Goal: Book appointment/travel/reservation

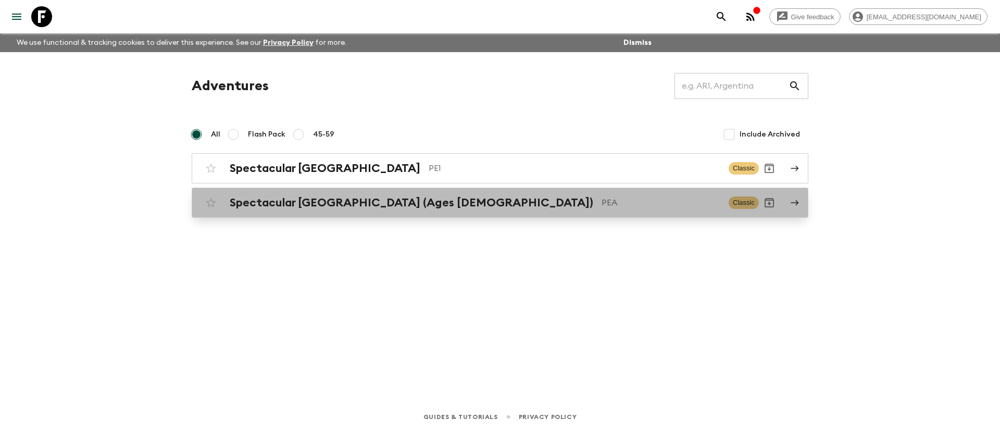
click at [383, 201] on h2 "Spectacular [GEOGRAPHIC_DATA] (Ages [DEMOGRAPHIC_DATA])" at bounding box center [411, 203] width 363 height 14
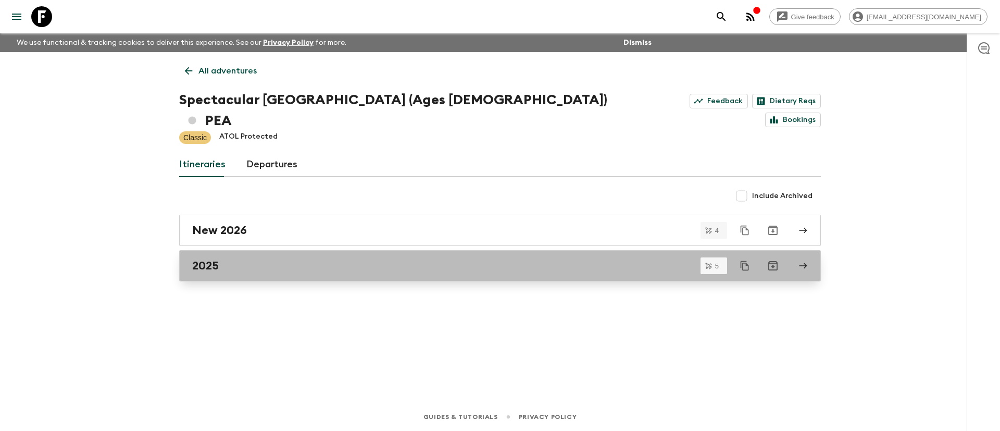
click at [256, 259] on div "2025" at bounding box center [490, 266] width 596 height 14
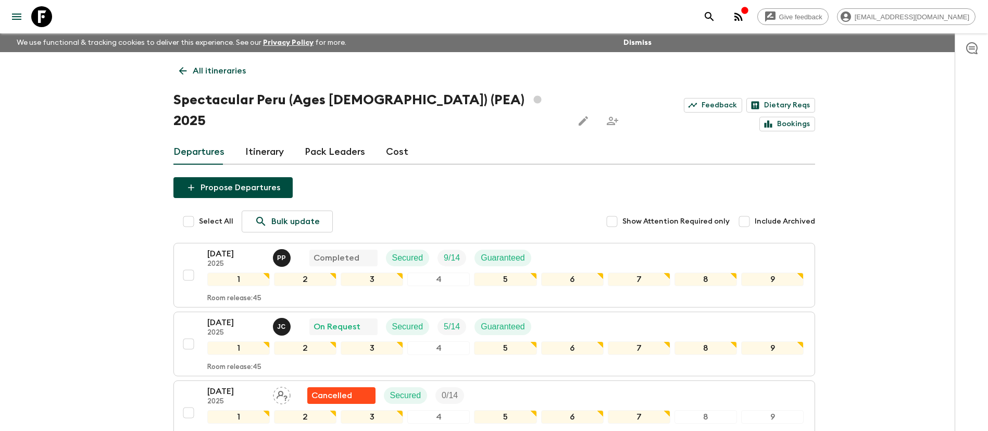
click at [193, 71] on p "All itineraries" at bounding box center [219, 71] width 53 height 12
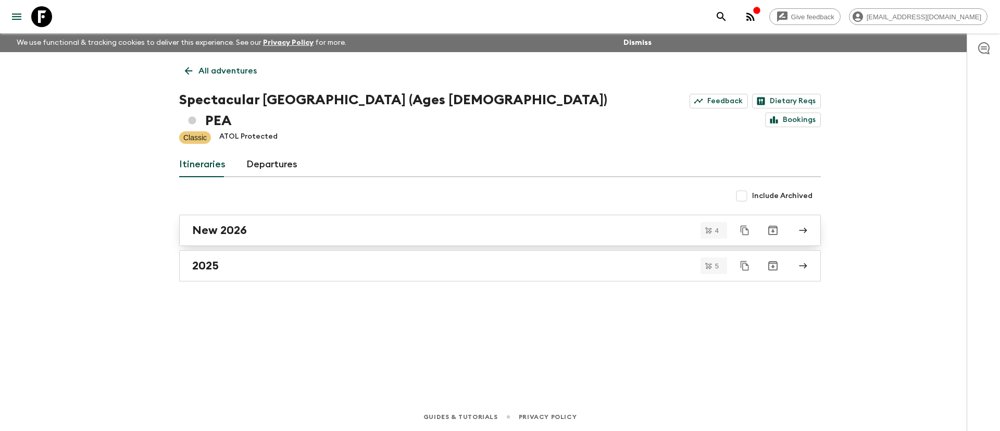
click at [291, 217] on link "New 2026" at bounding box center [499, 230] width 641 height 31
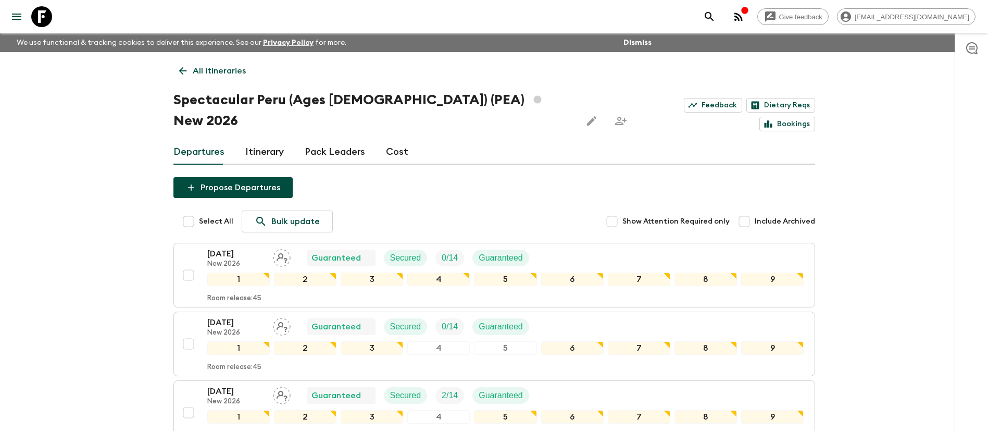
click at [220, 70] on p "All itineraries" at bounding box center [219, 71] width 53 height 12
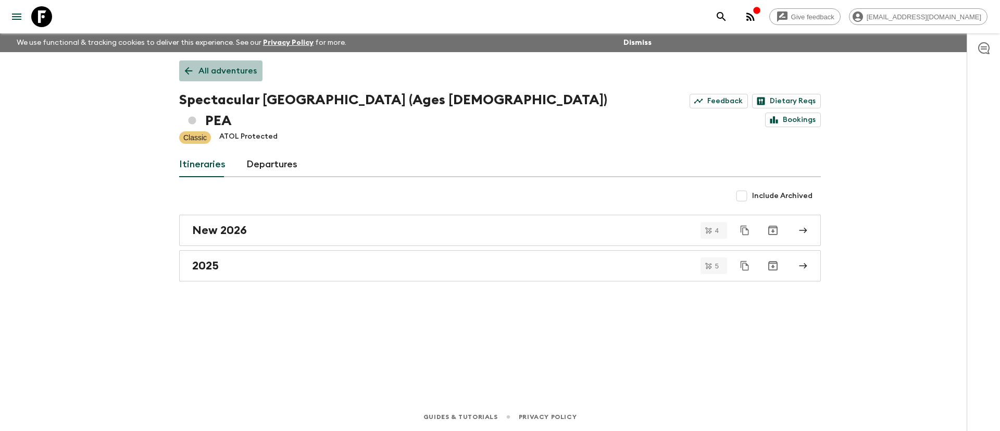
click at [226, 75] on p "All adventures" at bounding box center [227, 71] width 58 height 12
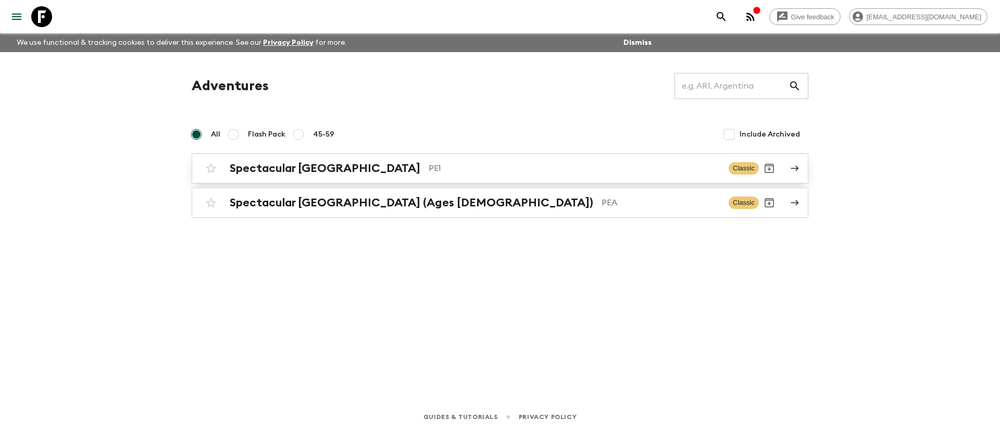
click at [428, 169] on p "PE1" at bounding box center [574, 168] width 292 height 12
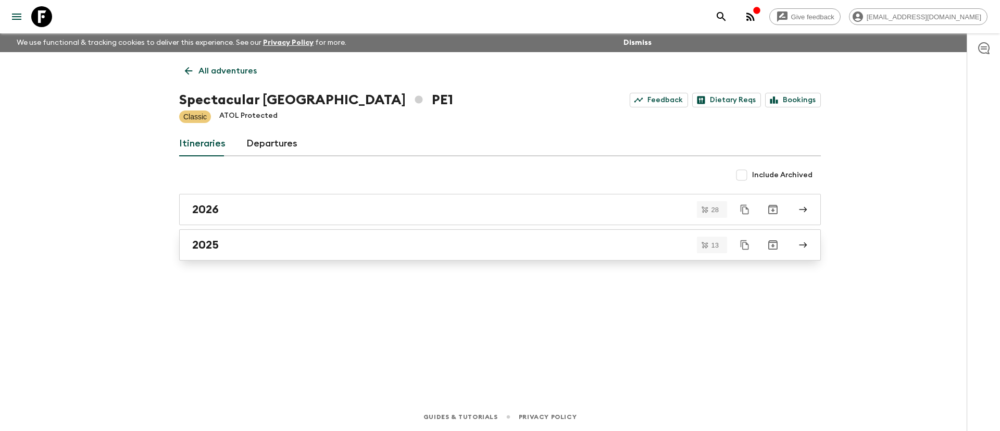
click at [210, 251] on h2 "2025" at bounding box center [205, 245] width 27 height 14
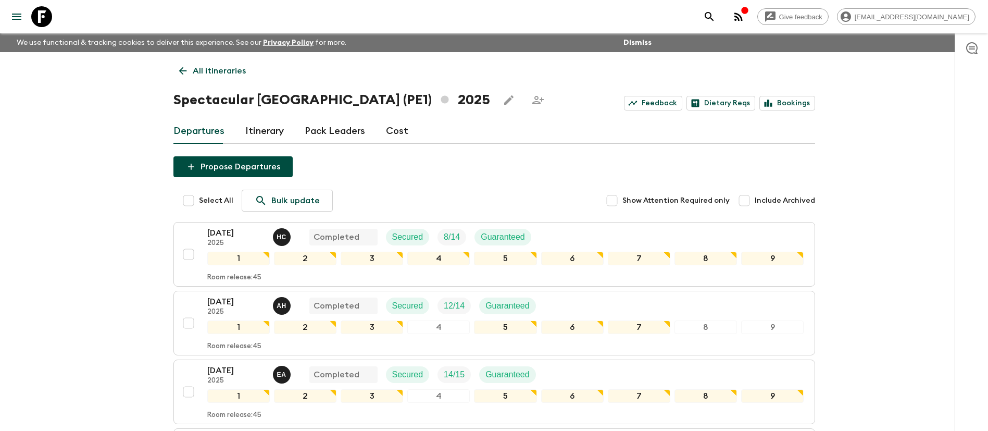
click at [202, 74] on p "All itineraries" at bounding box center [219, 71] width 53 height 12
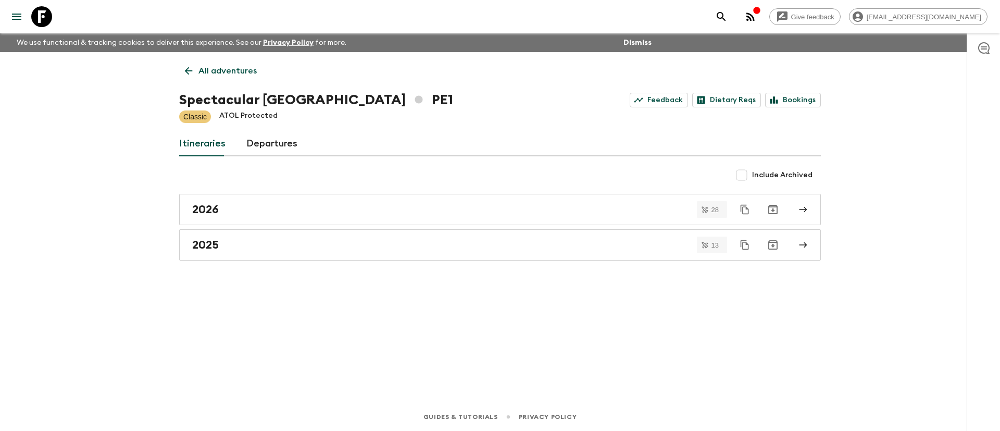
click at [210, 68] on p "All adventures" at bounding box center [227, 71] width 58 height 12
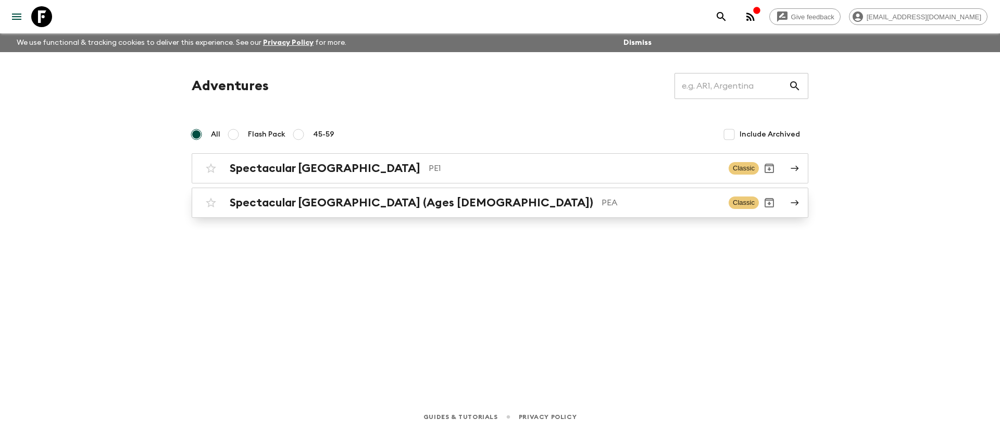
click at [261, 197] on h2 "Spectacular [GEOGRAPHIC_DATA] (Ages [DEMOGRAPHIC_DATA])" at bounding box center [411, 203] width 363 height 14
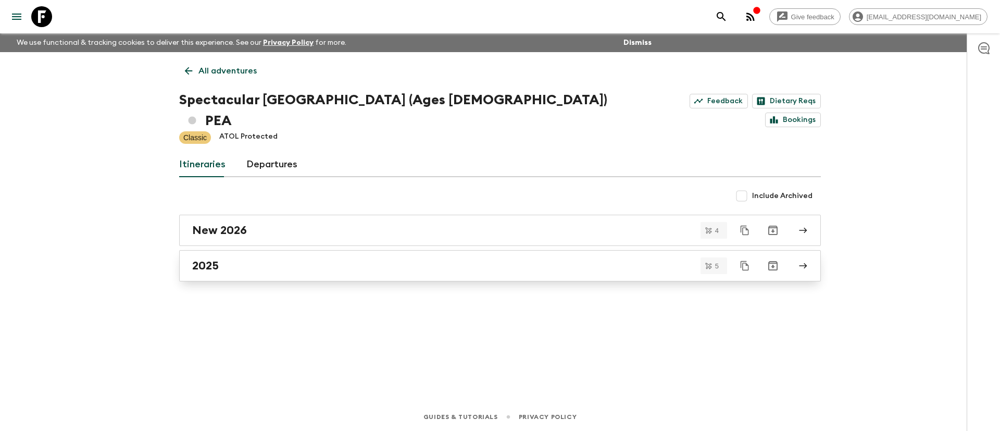
click at [255, 259] on div "2025" at bounding box center [490, 266] width 596 height 14
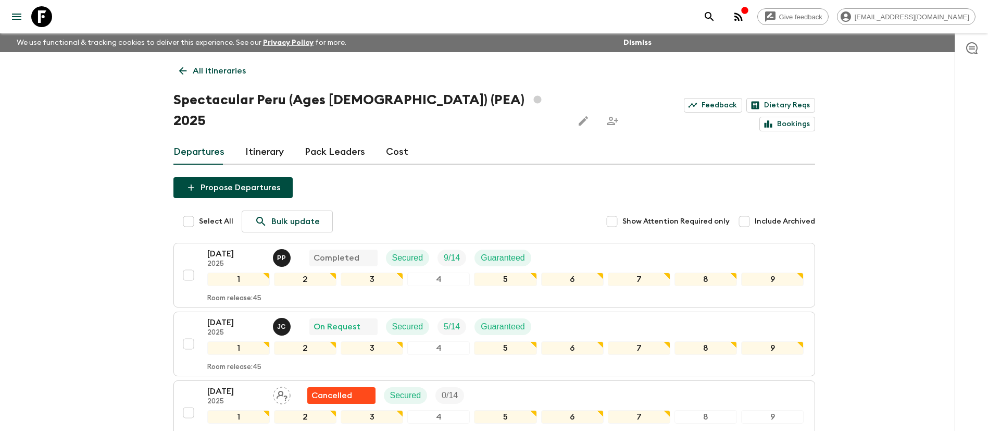
click at [229, 71] on p "All itineraries" at bounding box center [219, 71] width 53 height 12
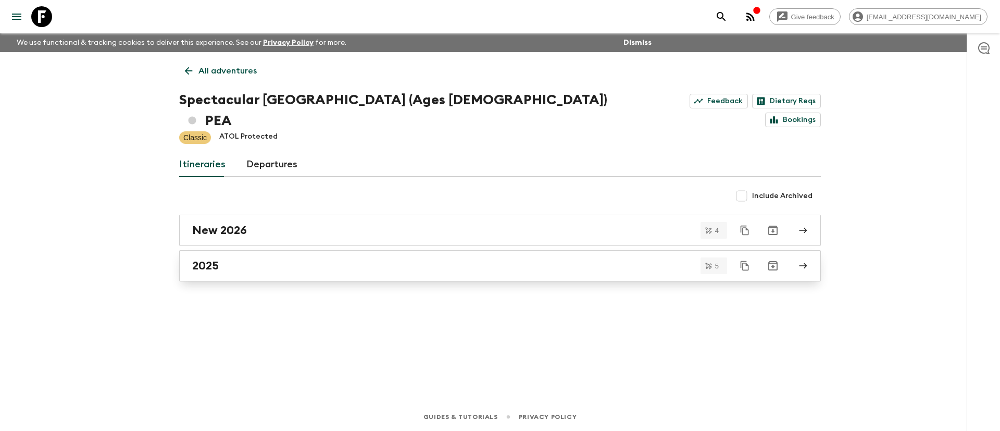
click at [325, 259] on div "2025" at bounding box center [490, 266] width 596 height 14
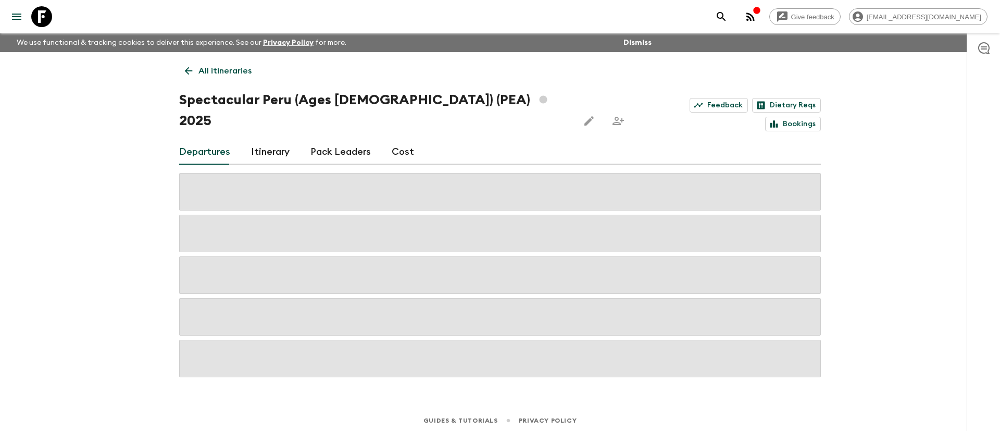
drag, startPoint x: 239, startPoint y: 68, endPoint x: 238, endPoint y: 74, distance: 6.3
click at [239, 68] on p "All itineraries" at bounding box center [224, 71] width 53 height 12
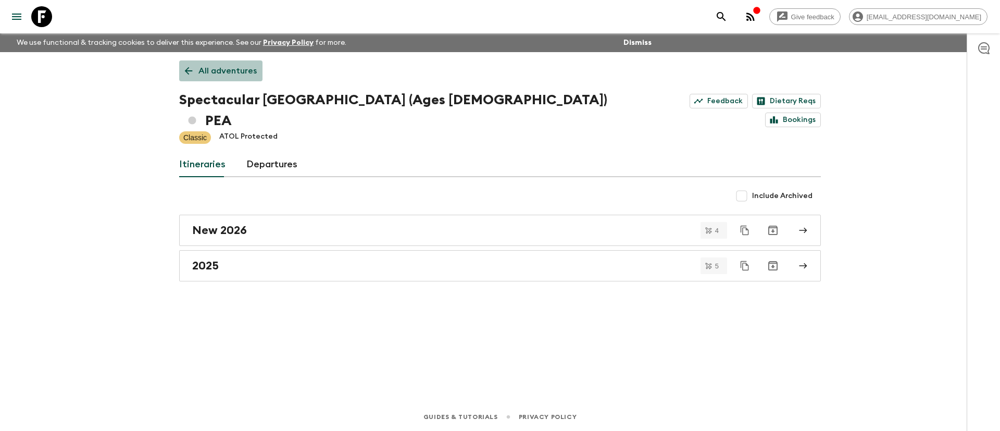
click at [242, 71] on p "All adventures" at bounding box center [227, 71] width 58 height 12
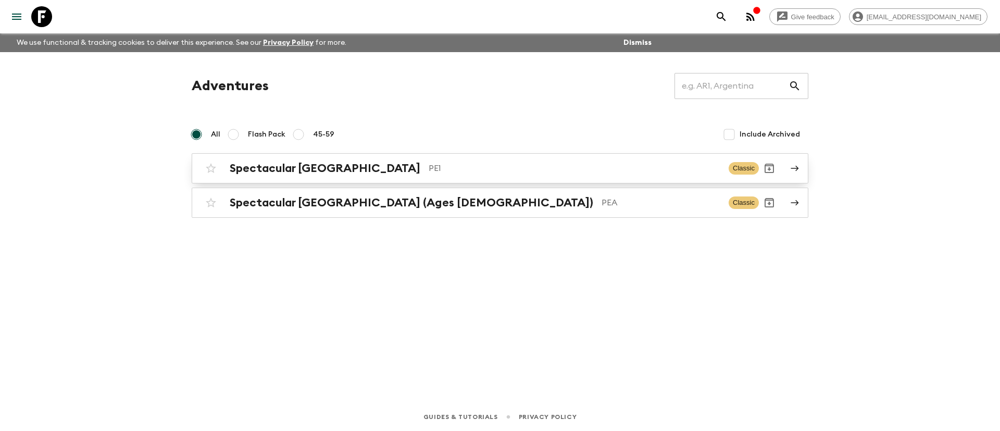
click at [428, 166] on p "PE1" at bounding box center [574, 168] width 292 height 12
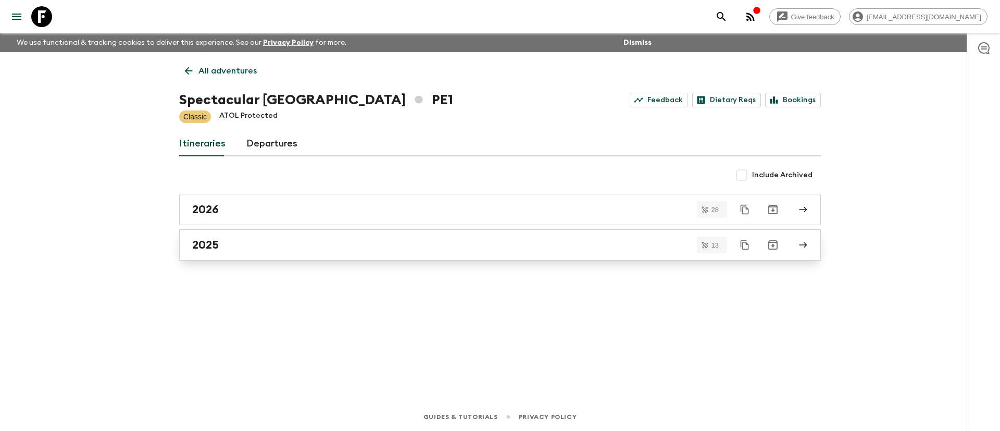
click at [280, 243] on div "2025" at bounding box center [490, 245] width 596 height 14
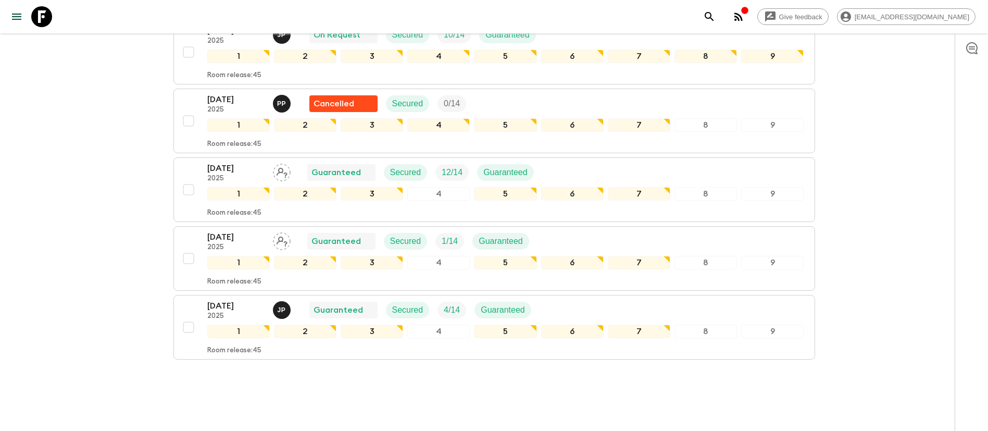
scroll to position [775, 0]
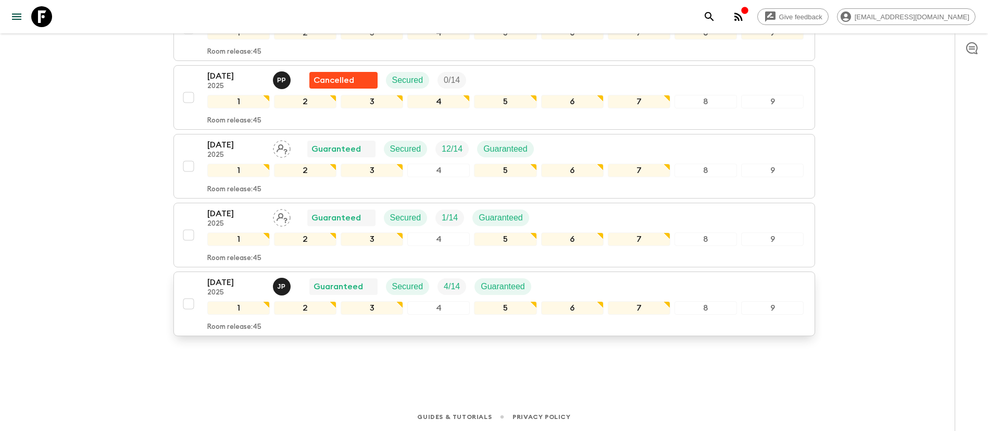
click at [623, 285] on div "[DATE] 2025 J P Guaranteed Secured 4 / 14 Guaranteed" at bounding box center [505, 286] width 597 height 21
